Goal: Task Accomplishment & Management: Use online tool/utility

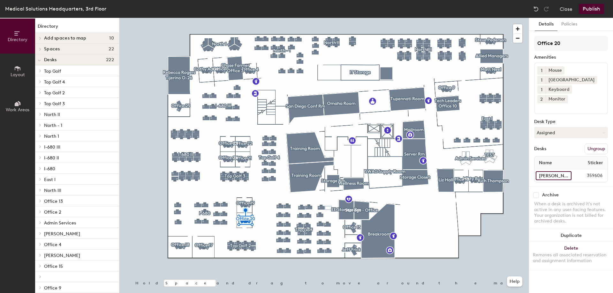
click at [561, 171] on input "[PERSON_NAME]" at bounding box center [554, 175] width 36 height 9
click at [564, 171] on input "[PERSON_NAME]" at bounding box center [554, 175] width 36 height 9
click at [527, 168] on div "Directory Layout Work Areas Directory Add spaces to map 10 Office 25 [PERSON_NA…" at bounding box center [306, 155] width 613 height 275
click at [540, 171] on input at bounding box center [554, 175] width 36 height 9
type input "Office 20"
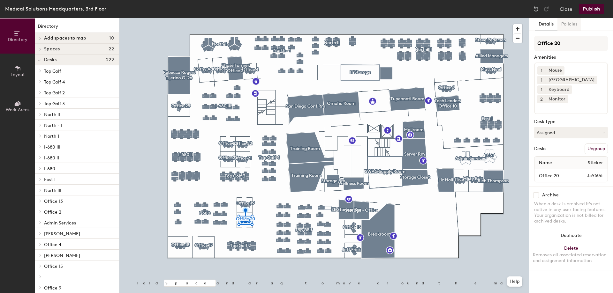
click at [571, 22] on button "Policies" at bounding box center [569, 24] width 24 height 13
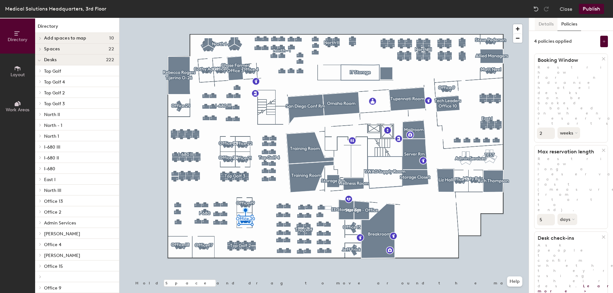
click at [544, 22] on button "Details" at bounding box center [546, 24] width 23 height 13
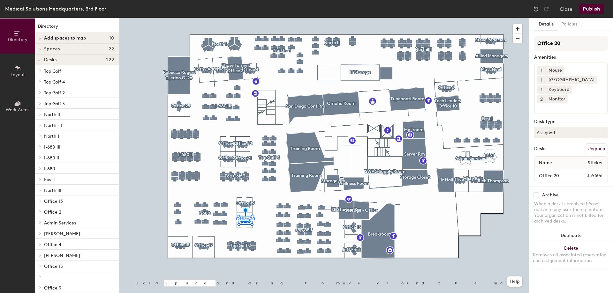
click at [588, 11] on button "Publish" at bounding box center [591, 9] width 25 height 10
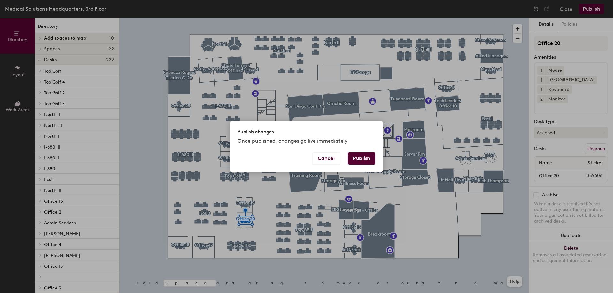
click at [360, 159] on button "Publish" at bounding box center [362, 159] width 28 height 12
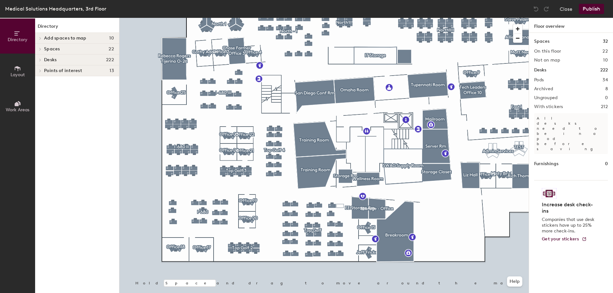
click at [226, 18] on div at bounding box center [323, 18] width 409 height 0
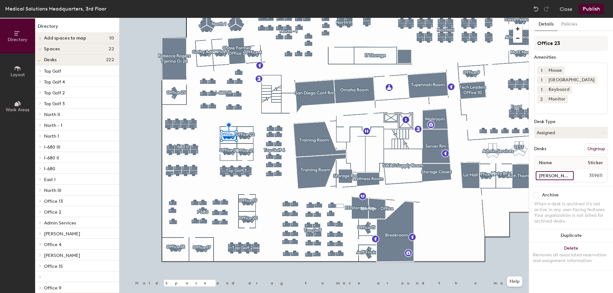
click at [558, 171] on input "[PERSON_NAME]" at bounding box center [555, 175] width 38 height 9
type input "Office 23"
click at [568, 127] on button "Assigned" at bounding box center [571, 132] width 74 height 11
click at [552, 167] on div "Hoteled" at bounding box center [566, 172] width 64 height 10
click at [563, 127] on button "Assigned" at bounding box center [571, 132] width 74 height 11
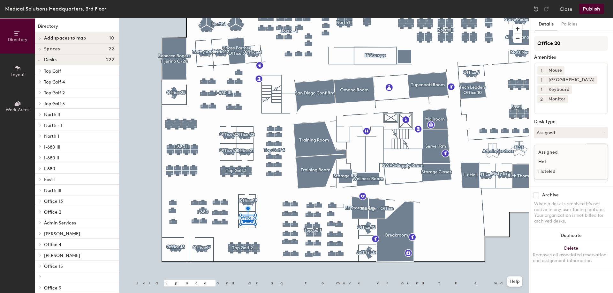
click at [547, 167] on div "Hoteled" at bounding box center [566, 172] width 64 height 10
click at [550, 171] on input "Office 18" at bounding box center [554, 175] width 37 height 9
click at [561, 171] on input "Travis" at bounding box center [554, 175] width 37 height 9
click at [566, 171] on div "Travis 359614" at bounding box center [570, 175] width 73 height 13
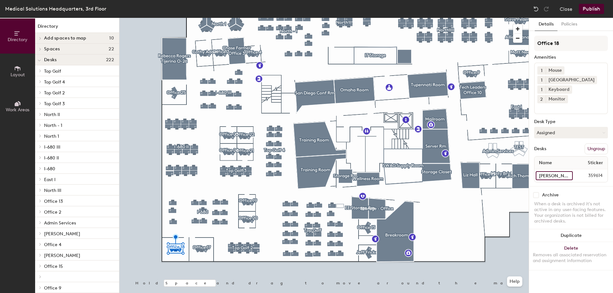
click at [559, 171] on input "Travis" at bounding box center [554, 175] width 37 height 9
click at [558, 171] on input "Travis" at bounding box center [554, 175] width 37 height 9
type input "[PERSON_NAME]"
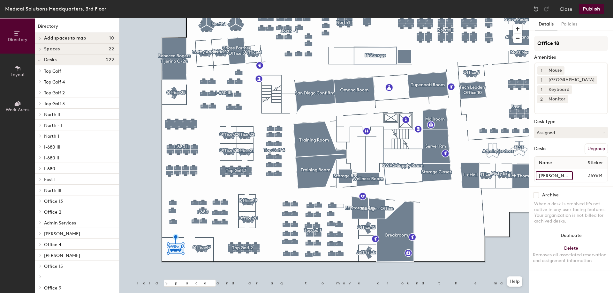
click at [569, 171] on input "[PERSON_NAME]" at bounding box center [554, 175] width 37 height 9
click at [589, 5] on button "Publish" at bounding box center [591, 9] width 25 height 10
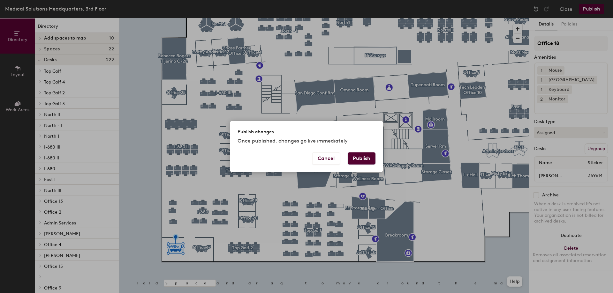
click at [368, 160] on button "Publish" at bounding box center [362, 159] width 28 height 12
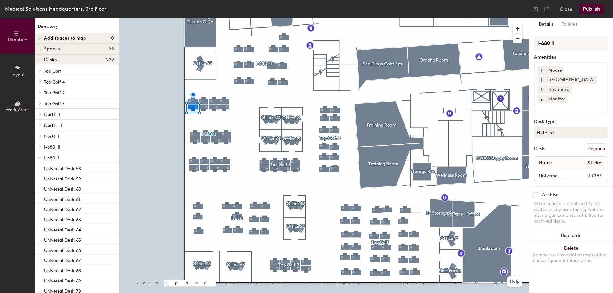
click at [580, 103] on input at bounding box center [565, 107] width 57 height 8
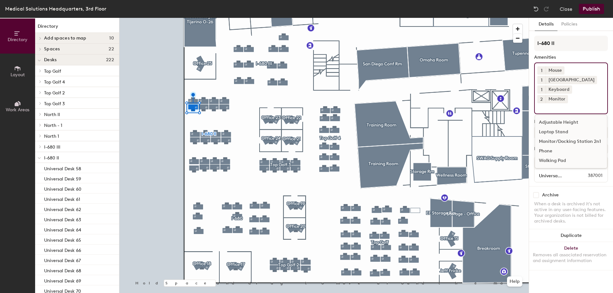
click at [572, 118] on div "Adjustable Height" at bounding box center [571, 123] width 72 height 10
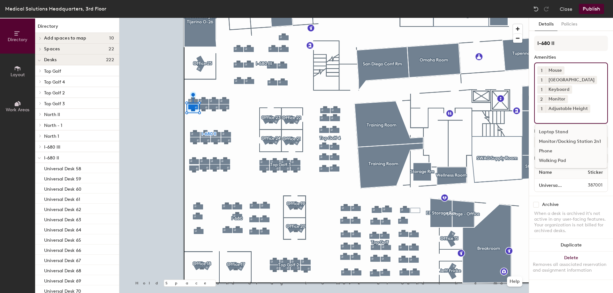
click at [588, 7] on button "Publish" at bounding box center [591, 9] width 25 height 10
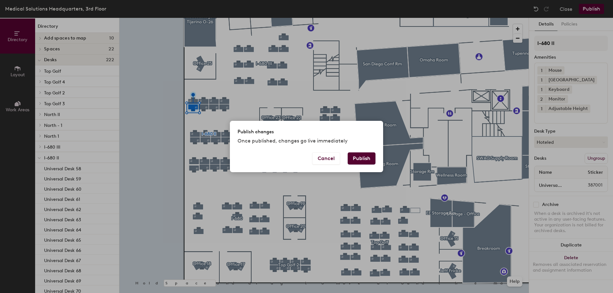
click at [370, 153] on button "Publish" at bounding box center [362, 159] width 28 height 12
